Goal: Task Accomplishment & Management: Use online tool/utility

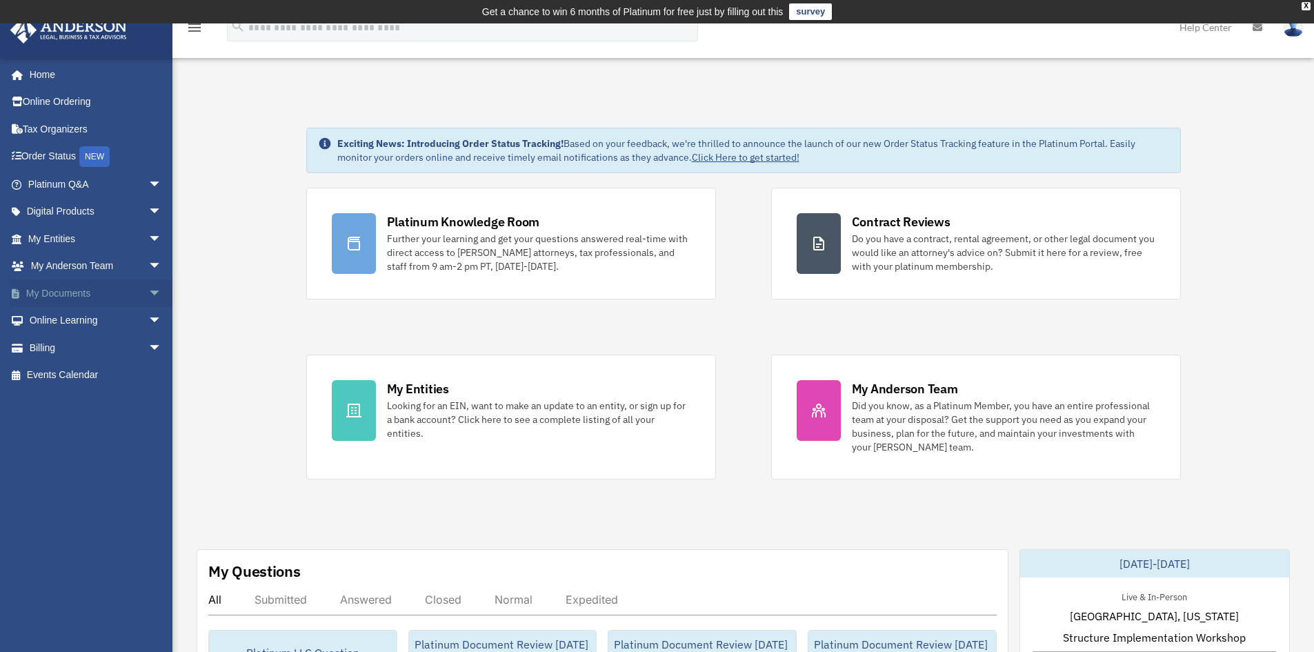
click at [66, 292] on link "My Documents arrow_drop_down" at bounding box center [96, 293] width 173 height 28
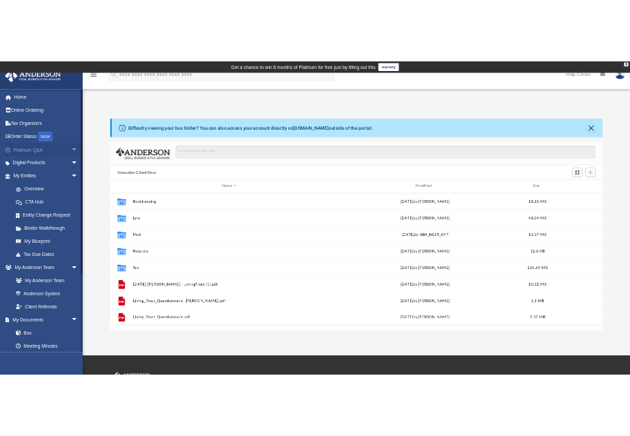
scroll to position [303, 1016]
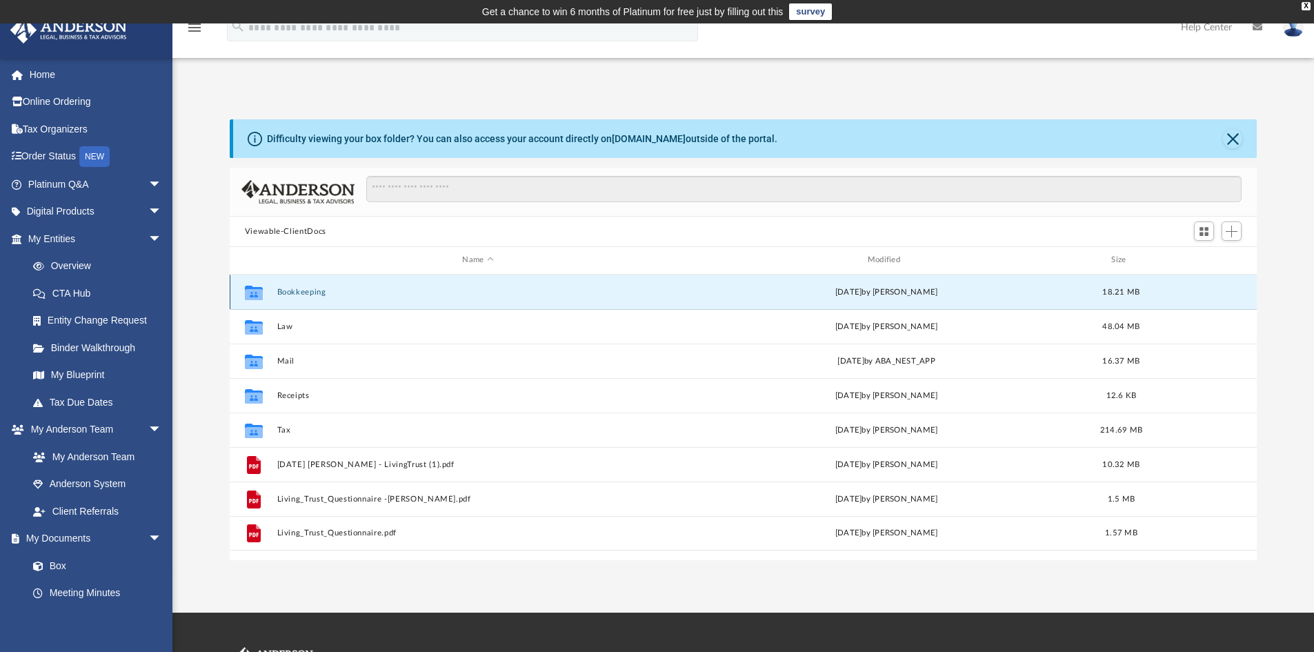
click at [310, 290] on button "Bookkeeping" at bounding box center [478, 292] width 402 height 9
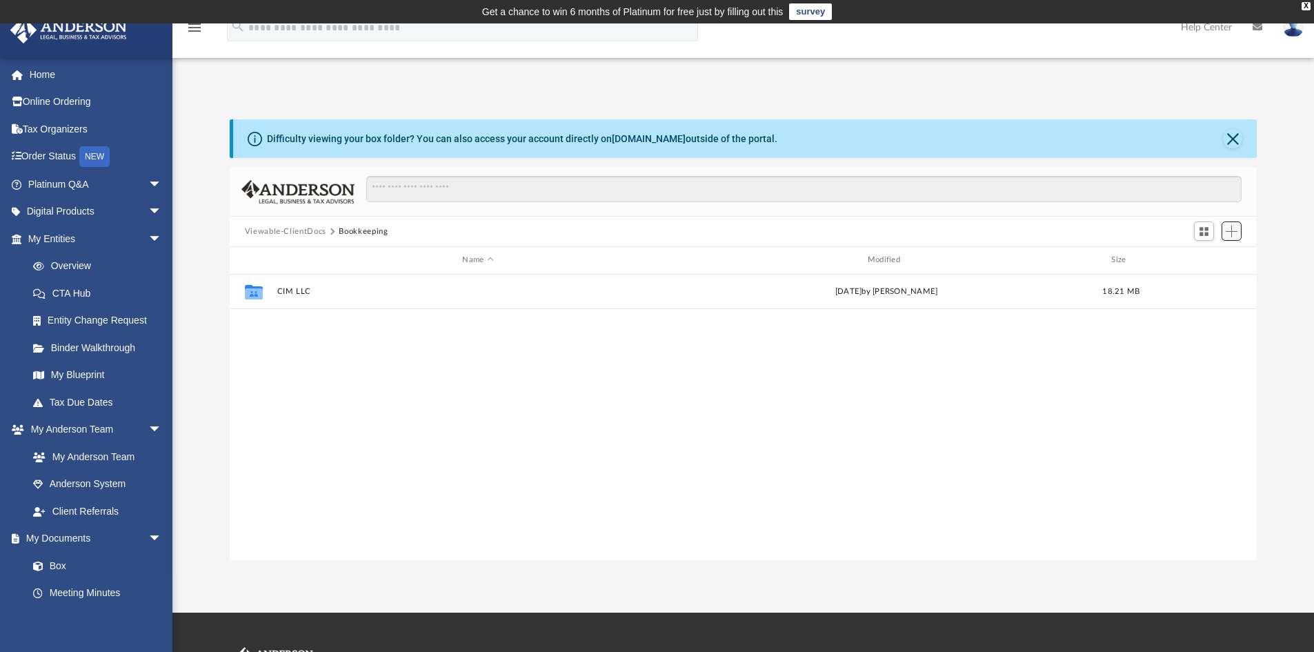
click at [1232, 231] on span "Add" at bounding box center [1231, 231] width 12 height 12
click at [1206, 257] on li "Upload" at bounding box center [1212, 259] width 44 height 14
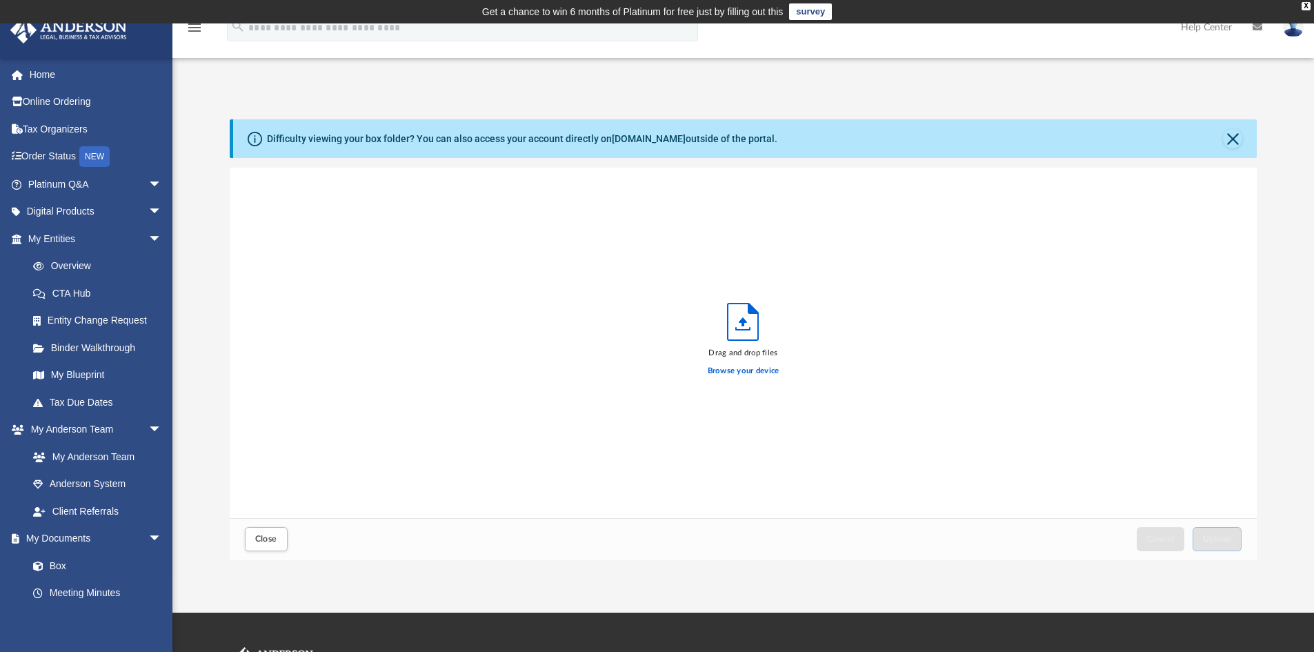
scroll to position [339, 1016]
click at [1230, 541] on span "Upload" at bounding box center [1217, 538] width 29 height 8
click at [1230, 134] on button "Close" at bounding box center [1232, 138] width 19 height 19
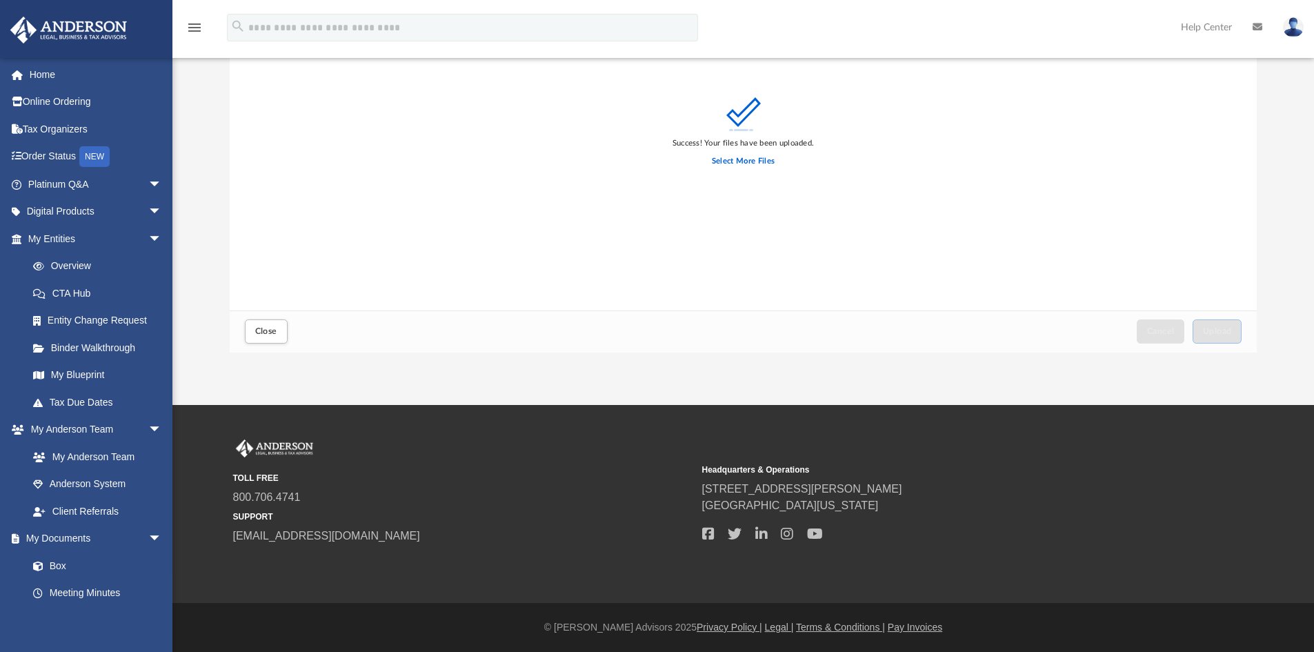
scroll to position [0, 0]
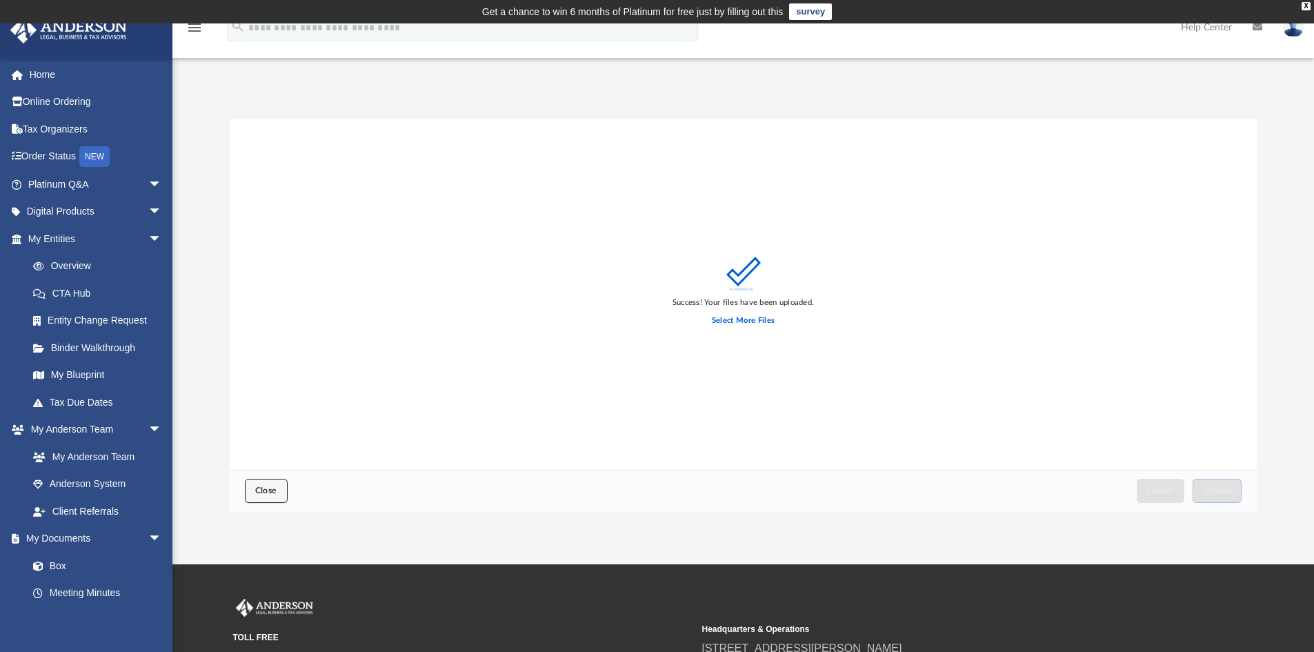
click at [274, 486] on span "Close" at bounding box center [266, 490] width 22 height 8
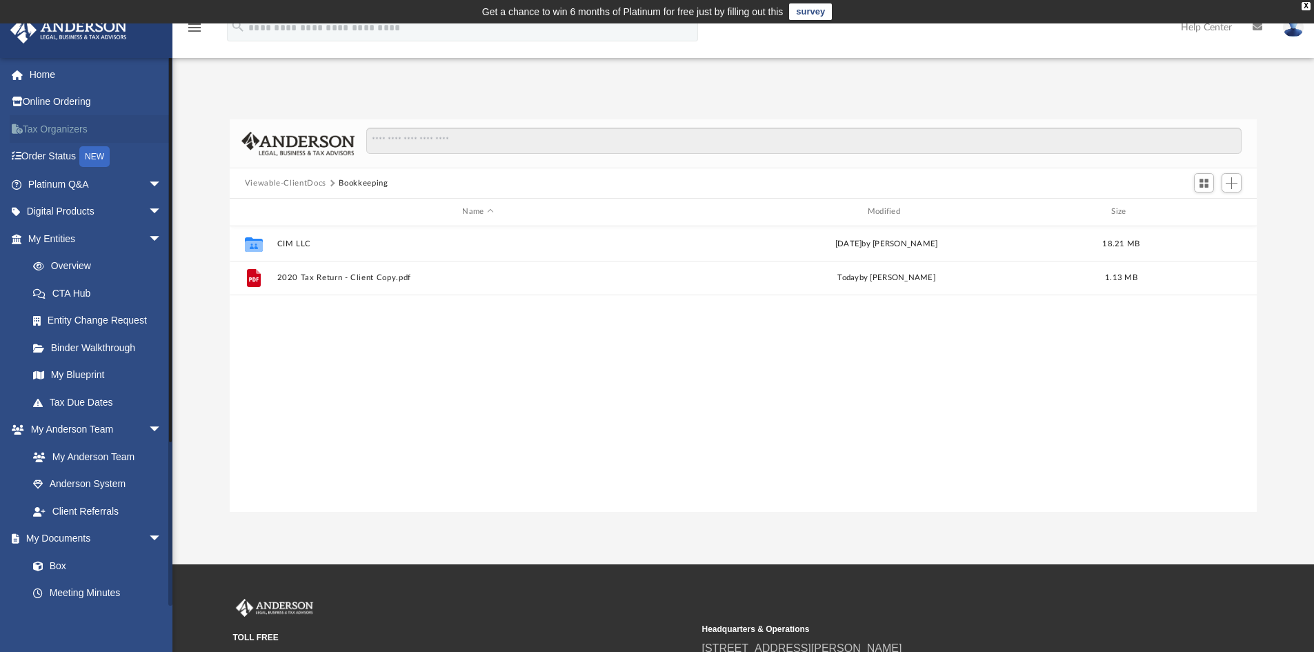
click at [63, 128] on link "Tax Organizers" at bounding box center [96, 129] width 173 height 28
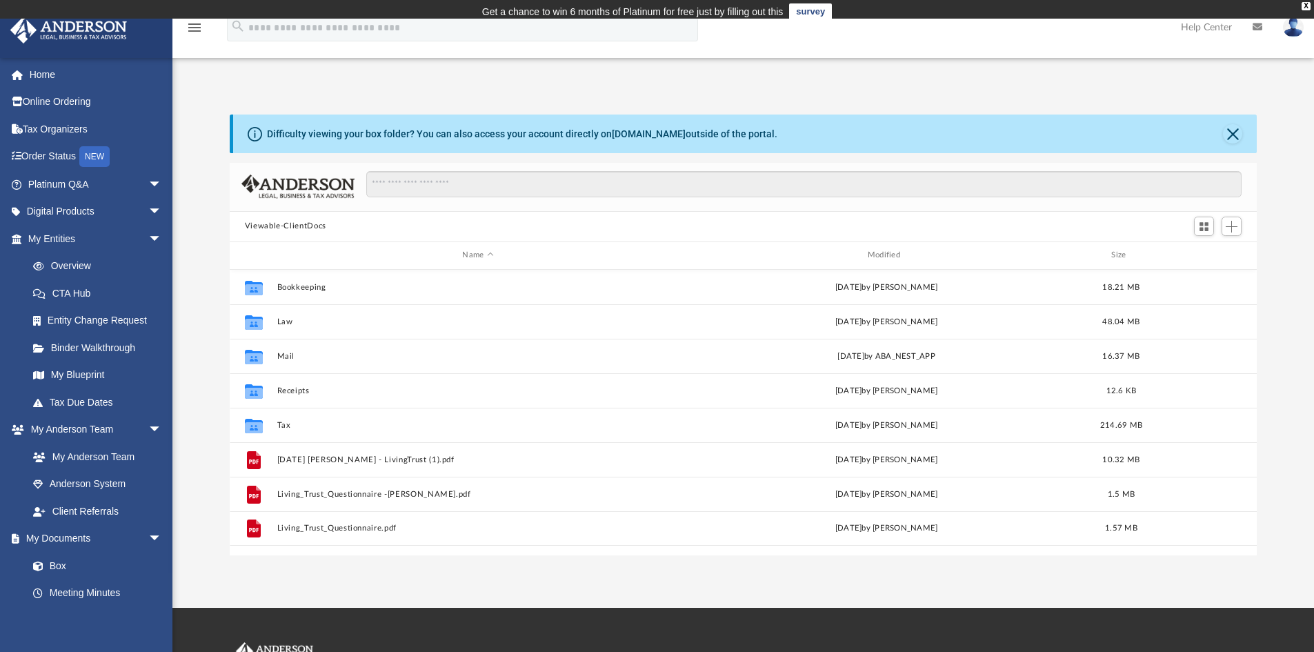
scroll to position [303, 1016]
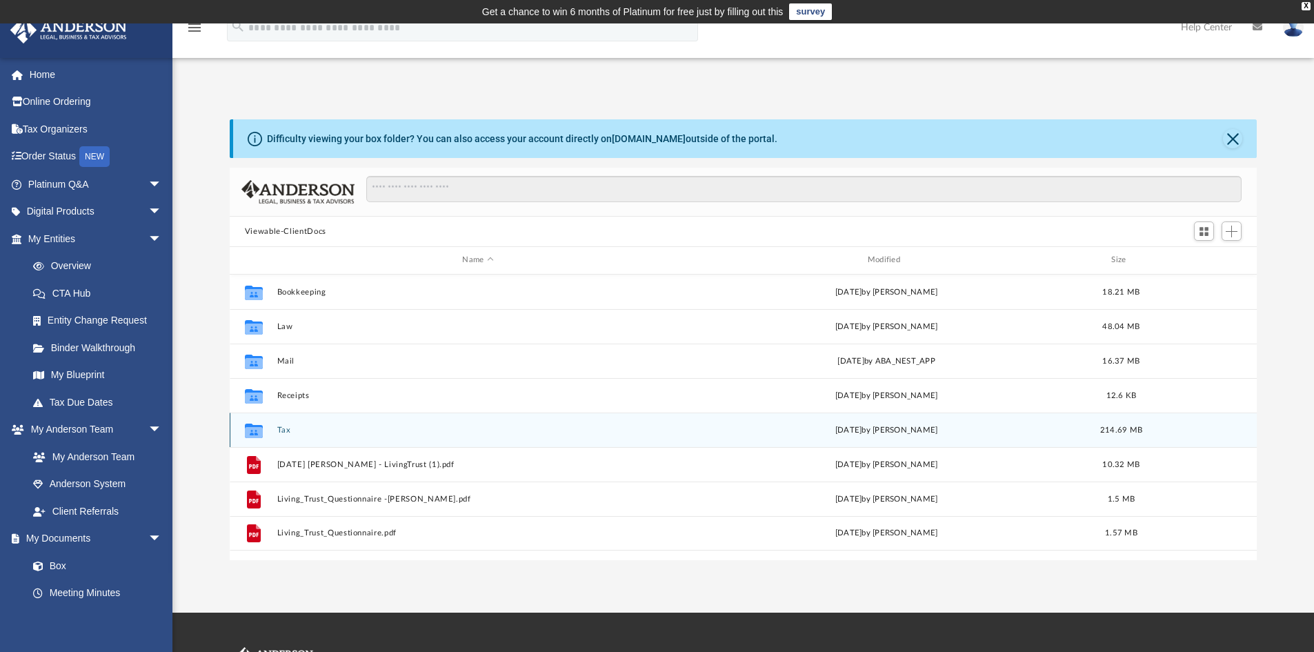
click at [279, 434] on button "Tax" at bounding box center [478, 429] width 402 height 9
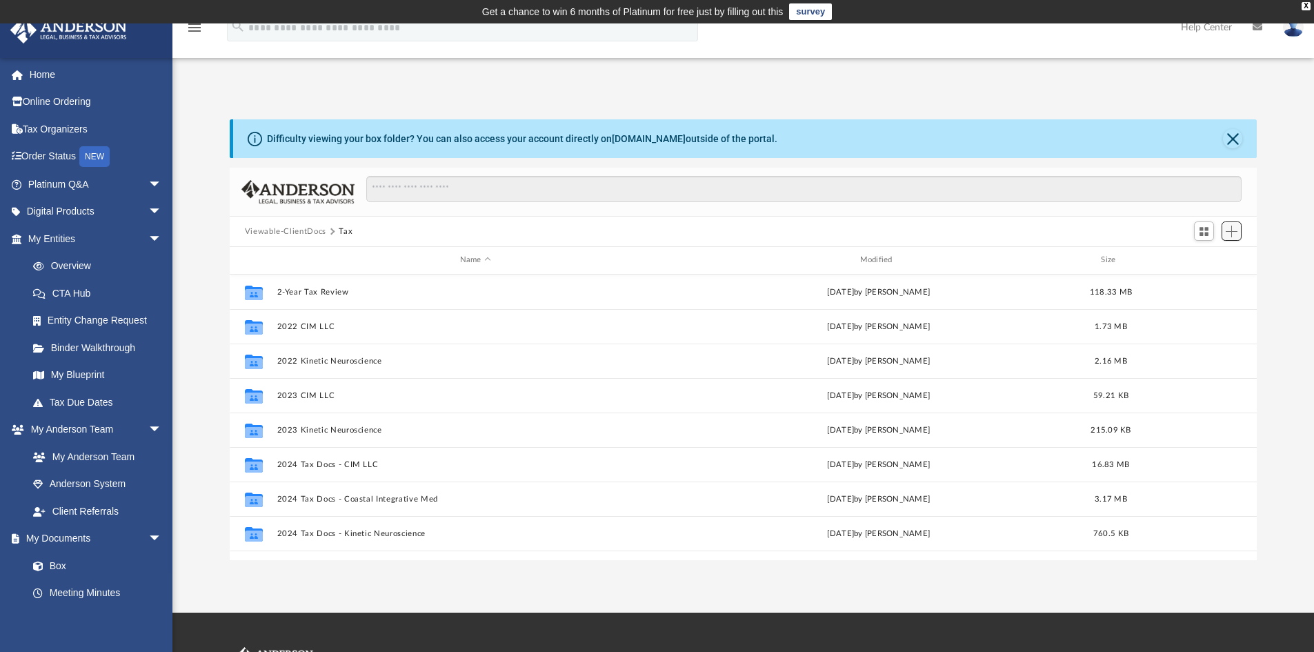
click at [1232, 231] on span "Add" at bounding box center [1231, 231] width 12 height 12
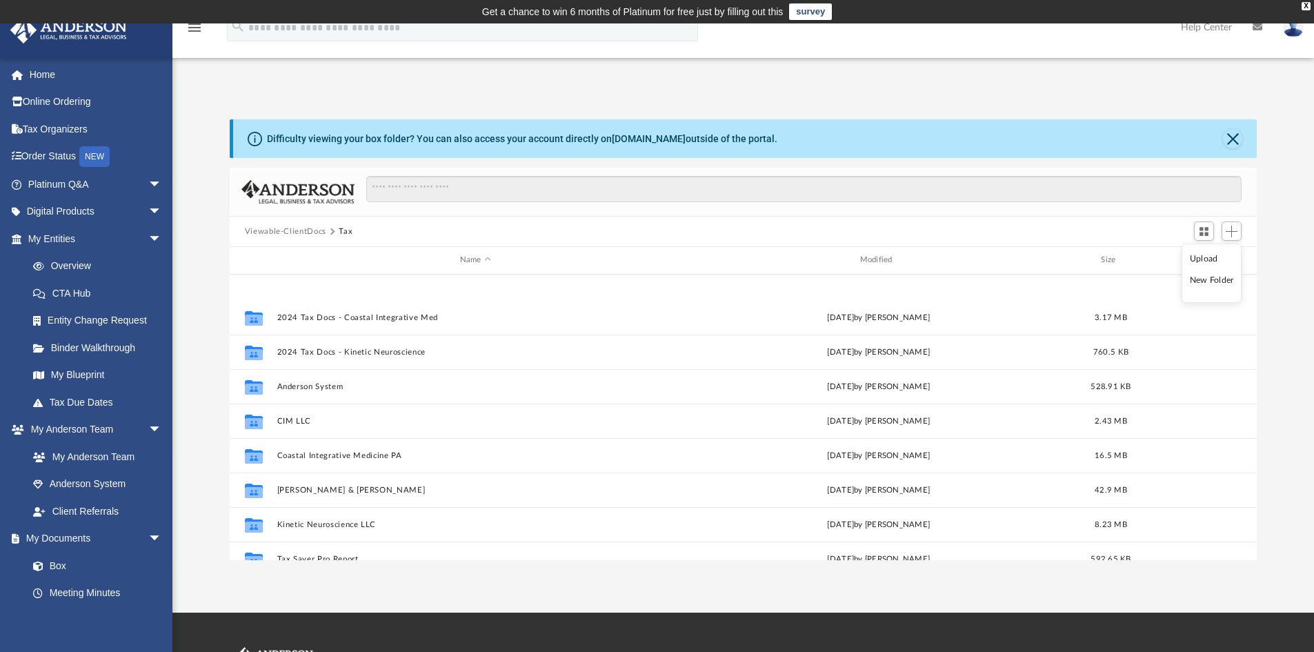
scroll to position [266, 0]
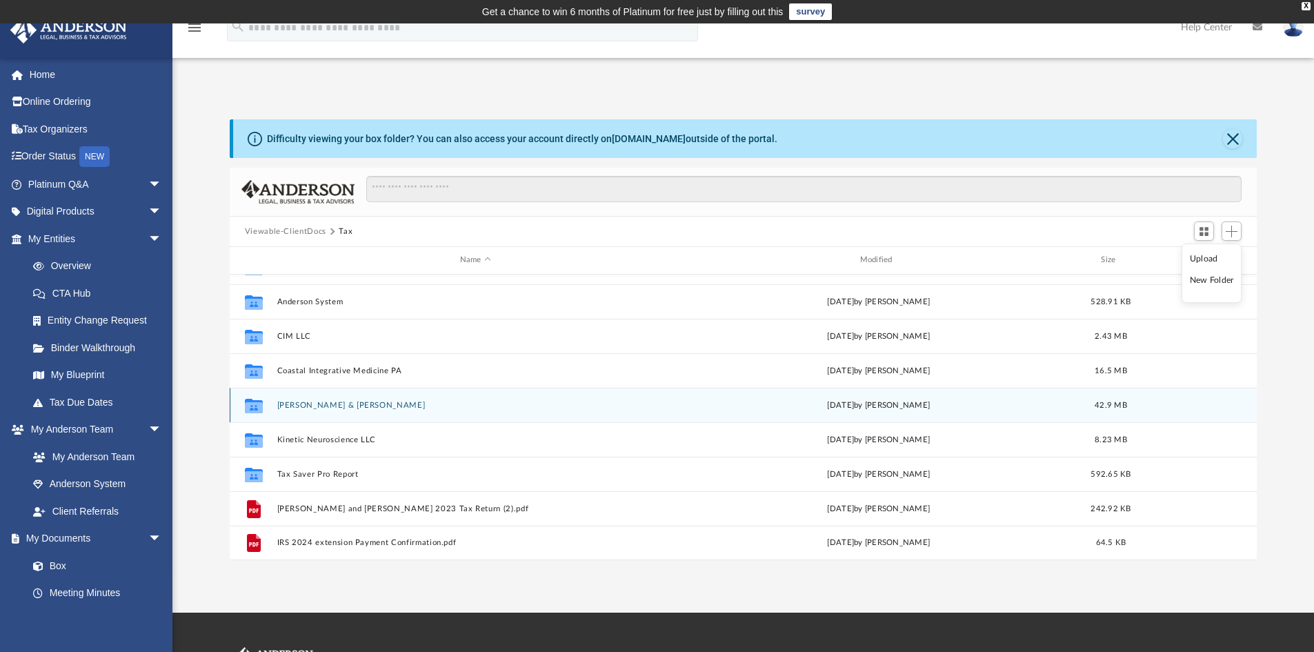
click at [312, 403] on button "Hagedorn, David & Nicole" at bounding box center [475, 405] width 397 height 9
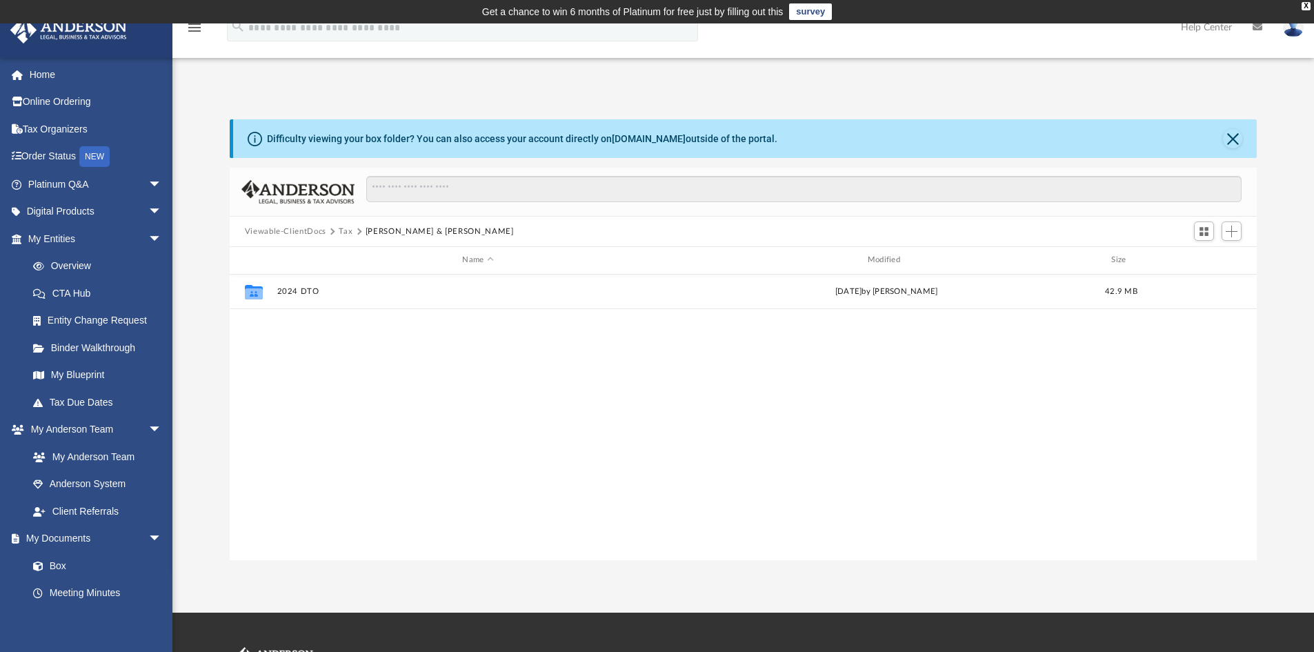
scroll to position [0, 0]
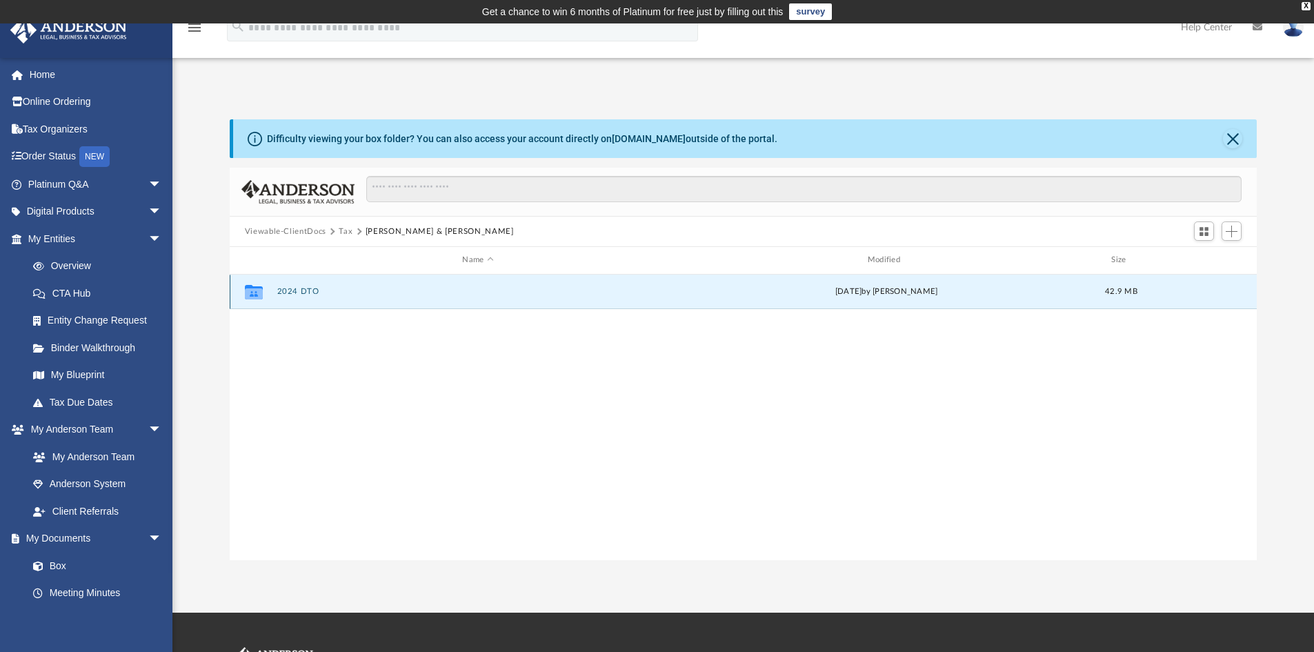
click at [303, 290] on button "2024 DTO" at bounding box center [478, 291] width 402 height 9
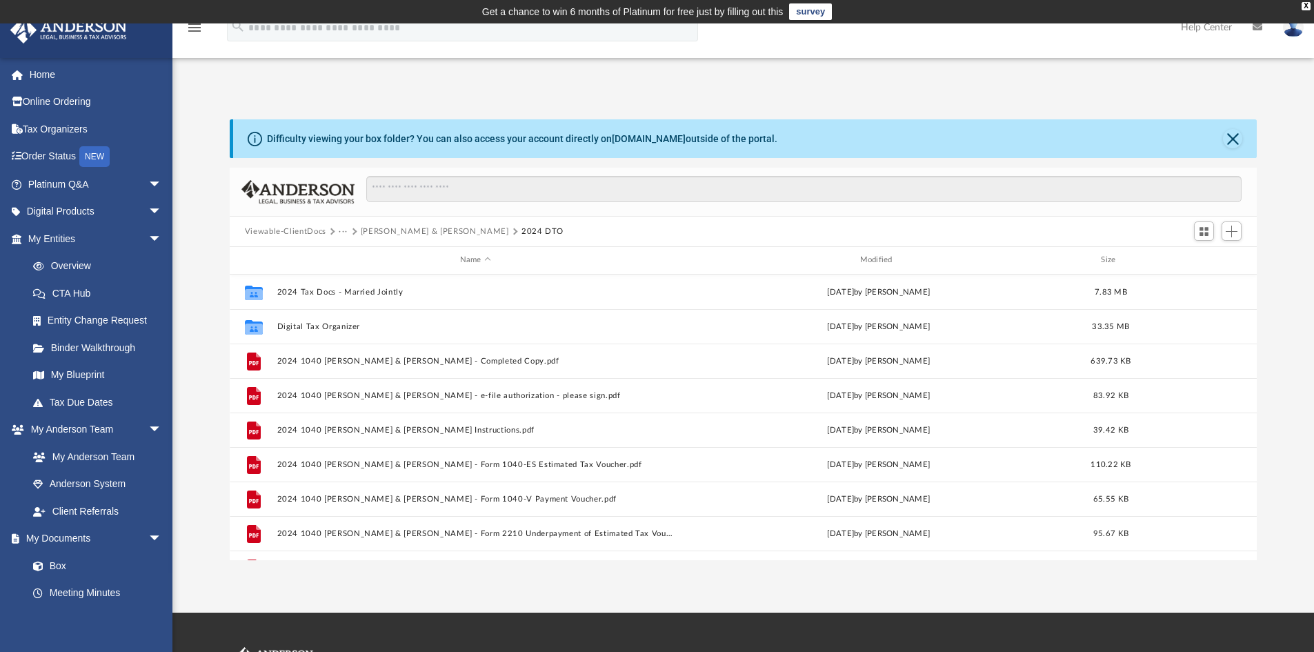
click at [397, 230] on button "Hagedorn, David & Nicole" at bounding box center [435, 231] width 148 height 12
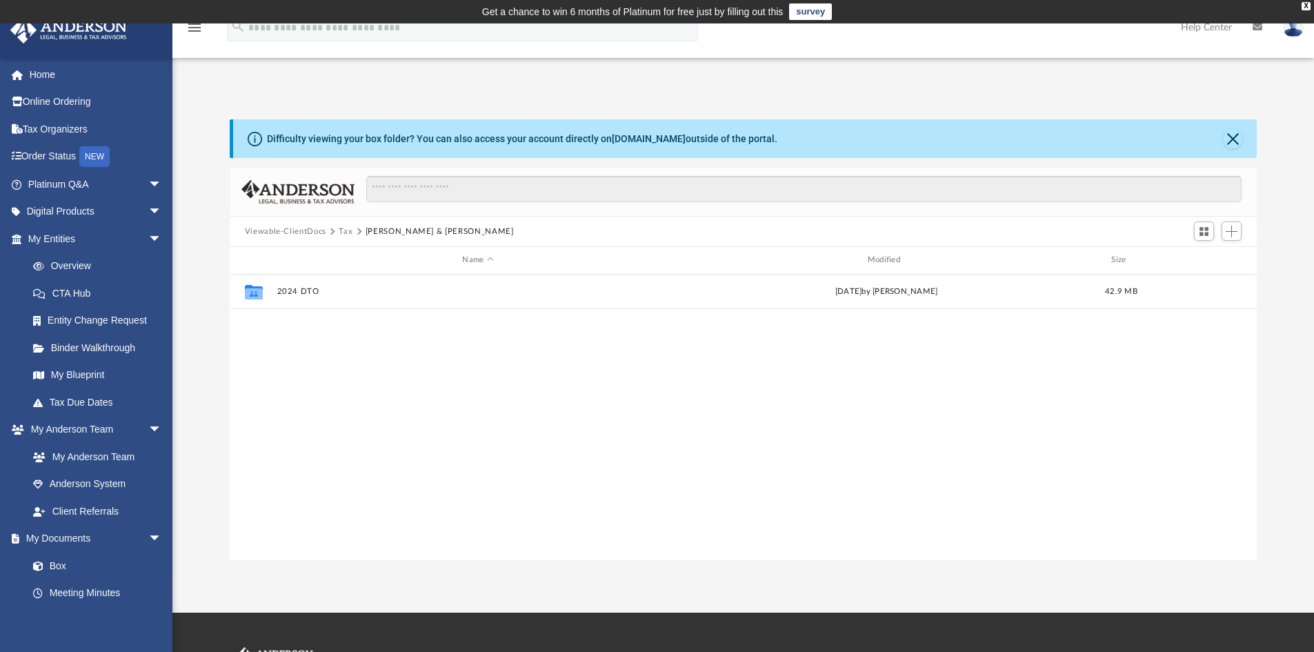
click at [348, 234] on button "Tax" at bounding box center [346, 231] width 14 height 12
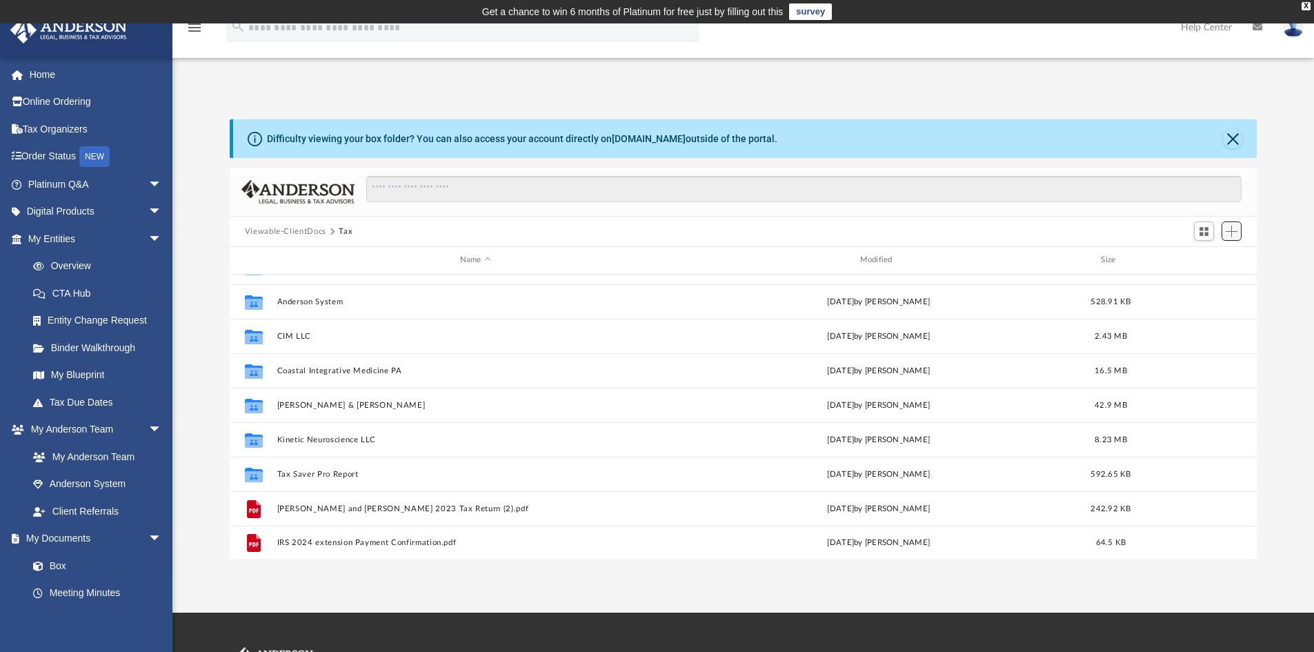
click at [1234, 233] on span "Add" at bounding box center [1231, 231] width 12 height 12
click at [1207, 259] on li "Upload" at bounding box center [1212, 259] width 44 height 14
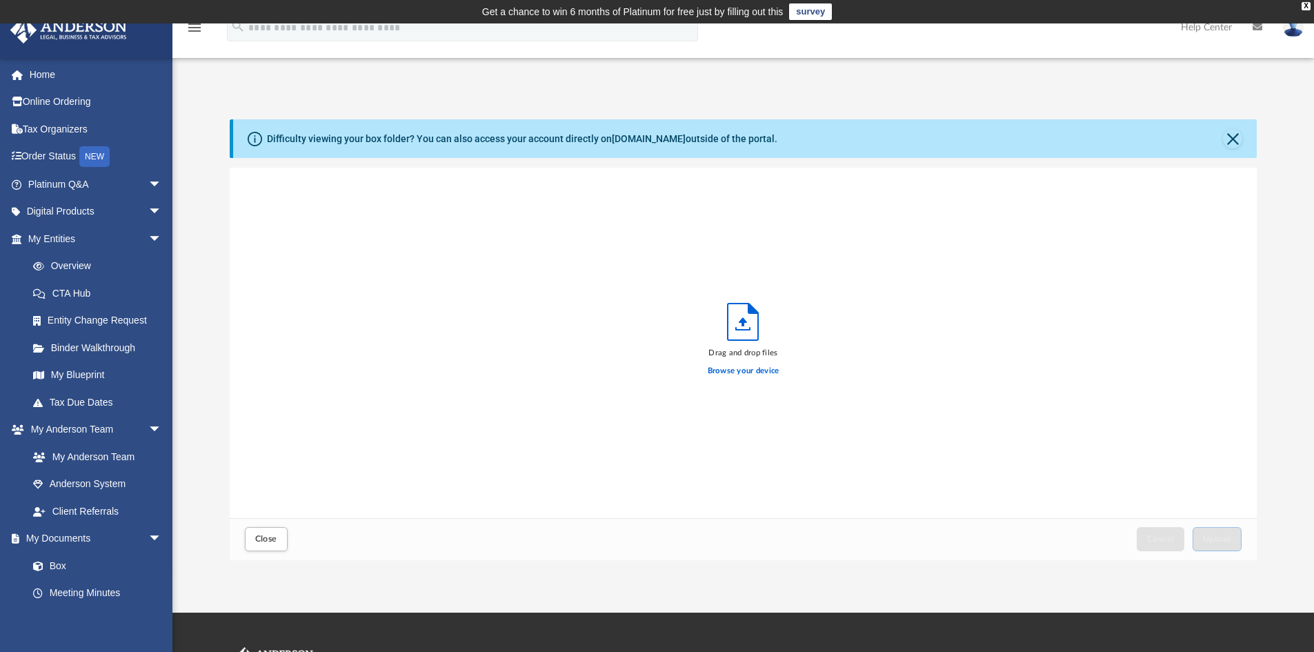
scroll to position [339, 1016]
click at [1221, 536] on span "Upload" at bounding box center [1217, 538] width 29 height 8
click at [1233, 140] on button "Close" at bounding box center [1232, 138] width 19 height 19
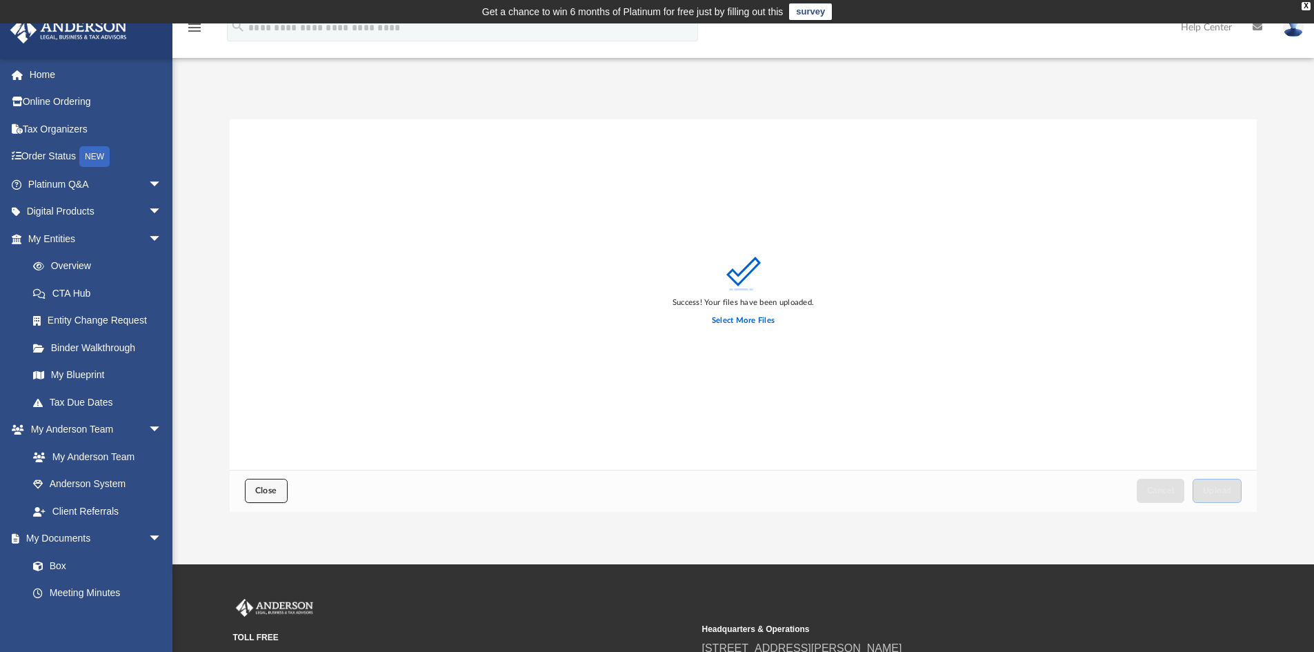
click at [259, 489] on span "Close" at bounding box center [266, 490] width 22 height 8
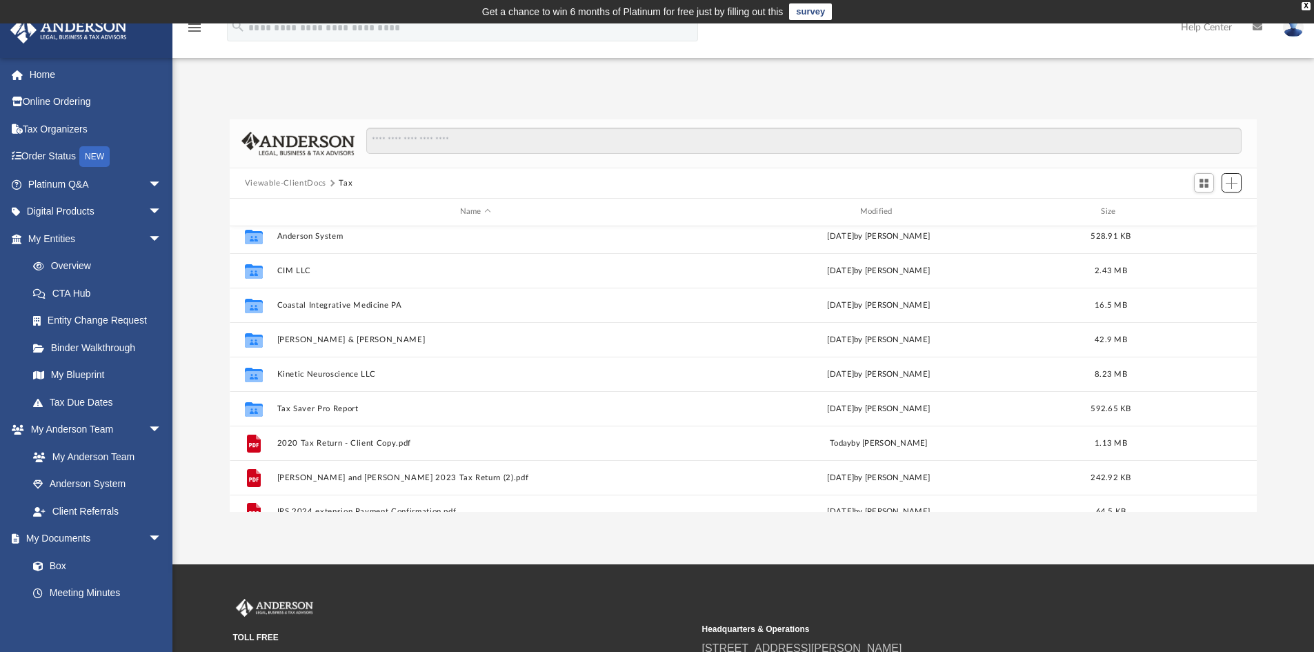
scroll to position [301, 0]
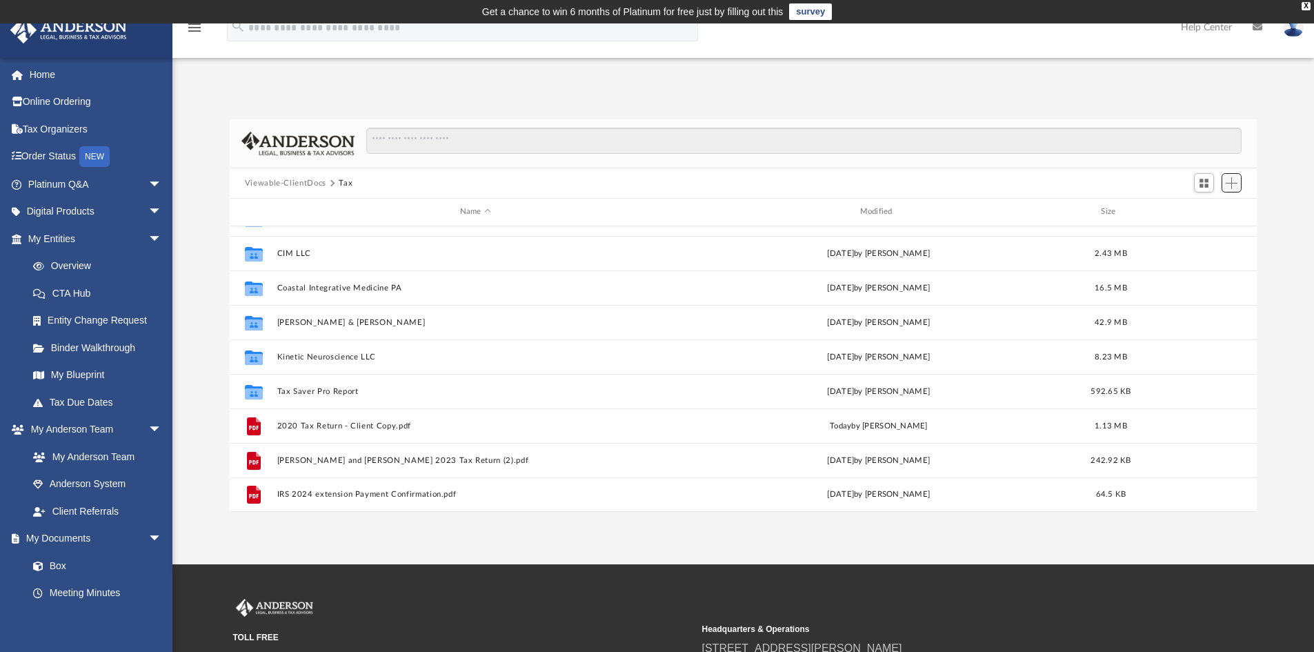
click at [1234, 181] on span "Add" at bounding box center [1231, 183] width 12 height 12
click at [1200, 212] on li "Upload" at bounding box center [1212, 210] width 44 height 14
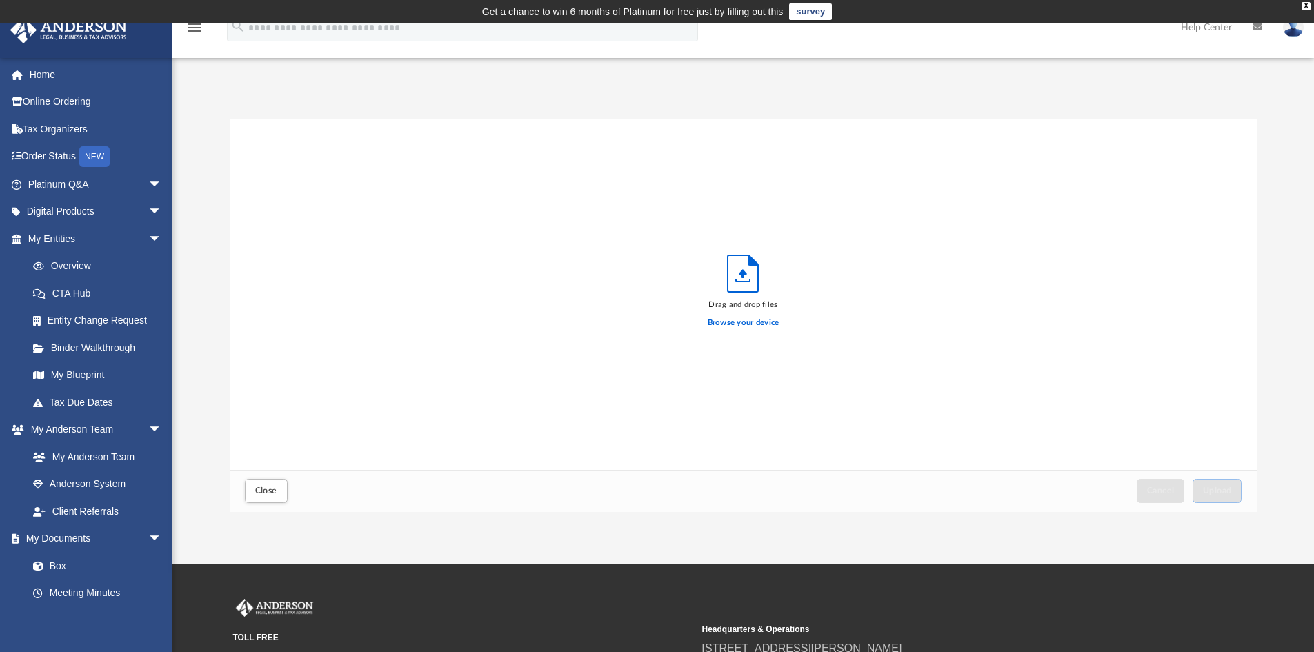
scroll to position [339, 1016]
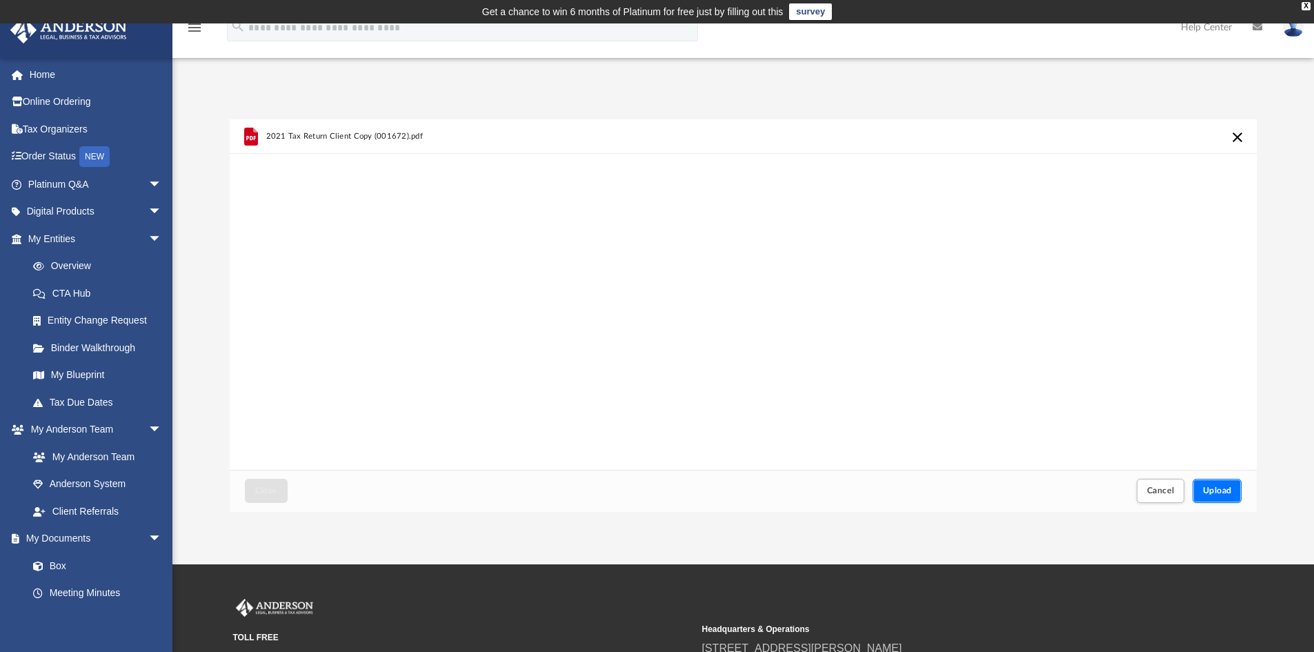
click at [1223, 490] on span "Upload" at bounding box center [1217, 490] width 29 height 8
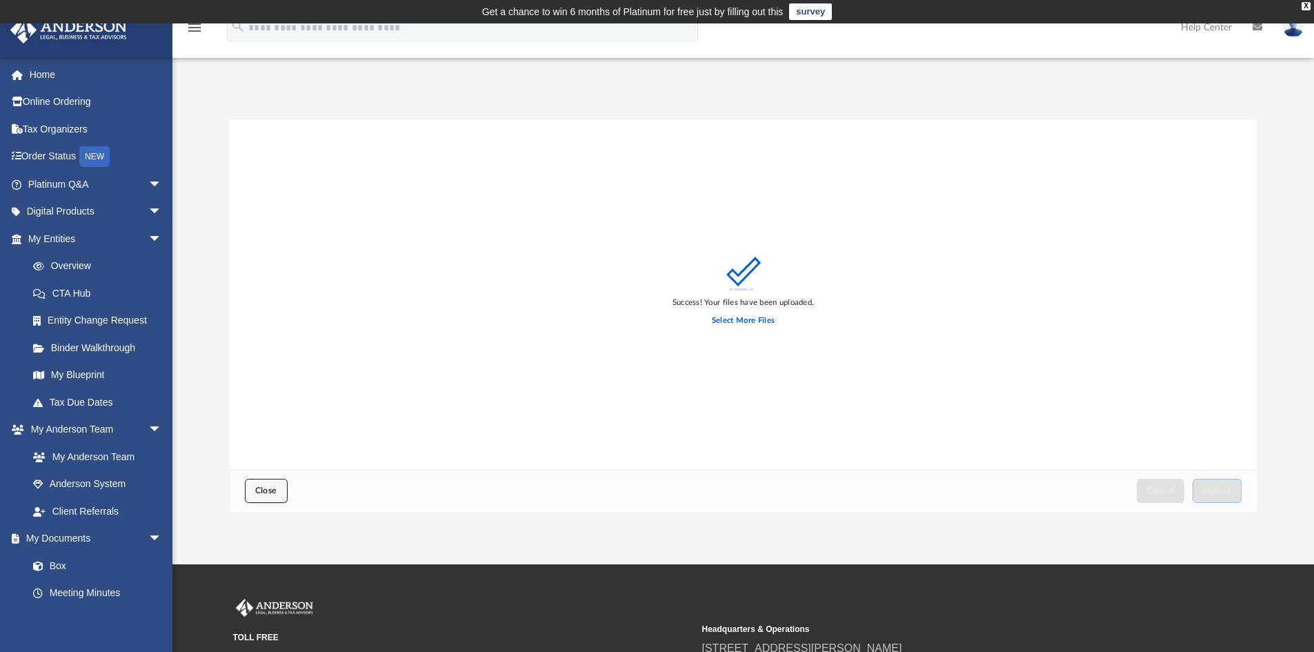
click at [265, 490] on span "Close" at bounding box center [266, 490] width 22 height 8
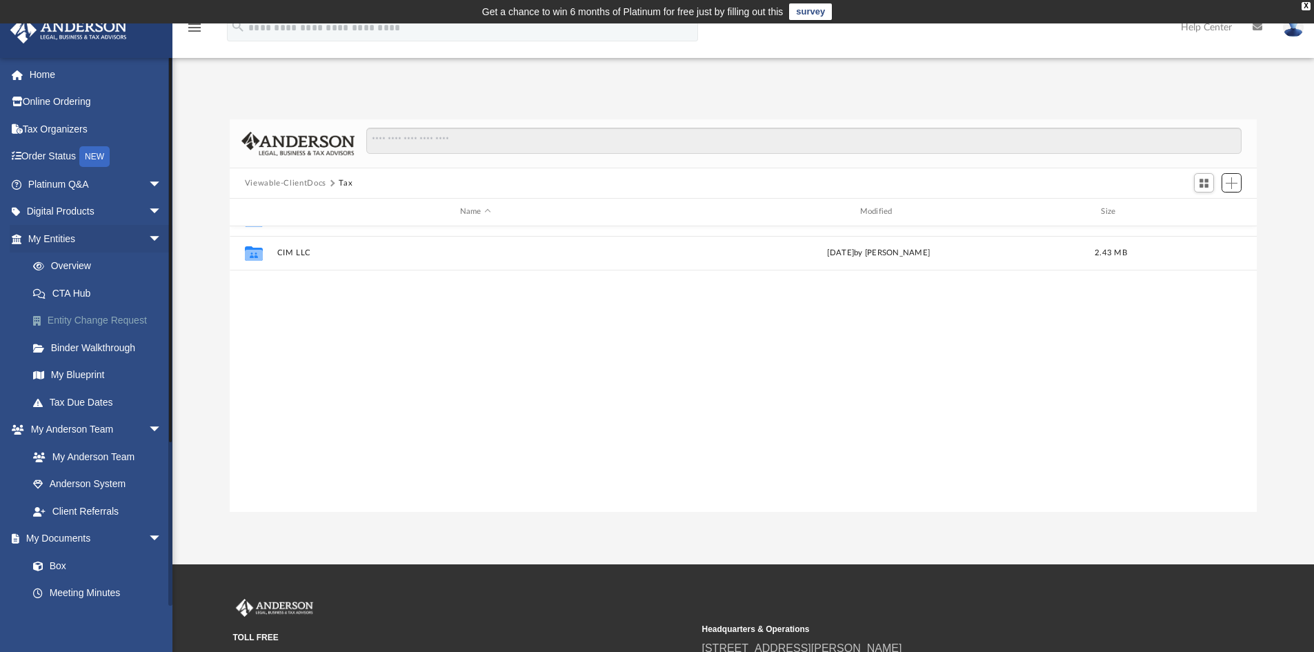
scroll to position [0, 0]
